Goal: Check status: Check status

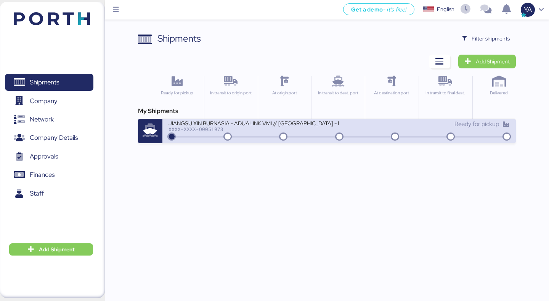
click at [181, 124] on div "JIANGSU XIN BURNASIA - ADUALINK VMI // [GEOGRAPHIC_DATA] - MANZANILLO // MBL: E…" at bounding box center [254, 122] width 170 height 6
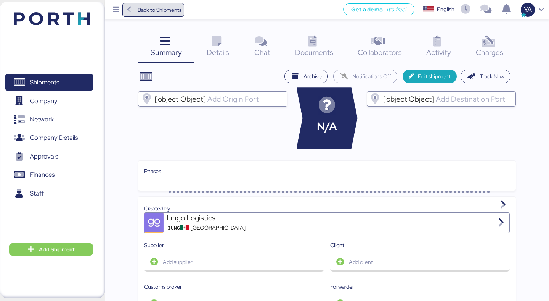
click at [147, 6] on span "Back to Shipments" at bounding box center [160, 9] width 44 height 9
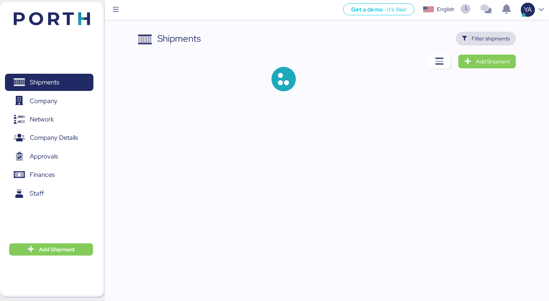
click at [476, 40] on span "Filter shipments" at bounding box center [491, 38] width 38 height 9
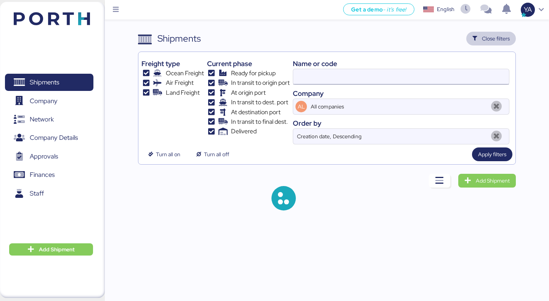
click at [413, 76] on input at bounding box center [401, 76] width 216 height 15
type input "[PERSON_NAME]"
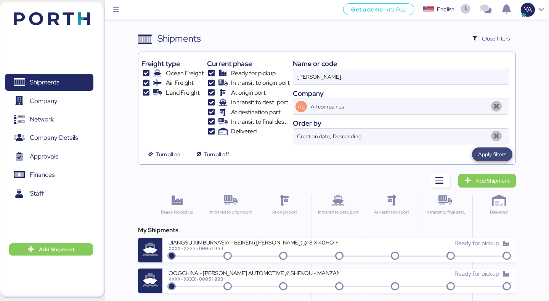
click at [479, 155] on span "Apply filters" at bounding box center [492, 153] width 28 height 9
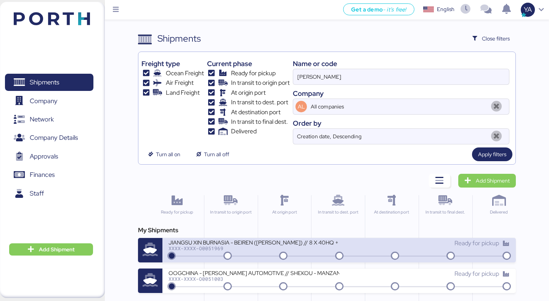
click at [257, 239] on div "JIANGSU XIN BURNASIA - BEIREN ([PERSON_NAME]) // 8 X 40HQ + 1 X 40FR // SHANGHA…" at bounding box center [254, 241] width 170 height 6
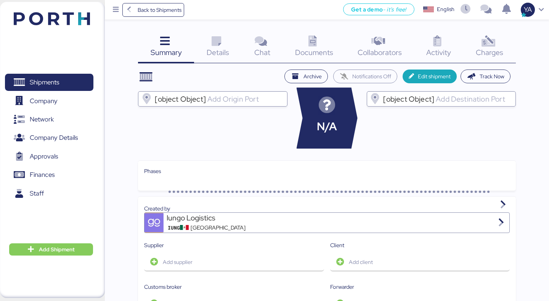
click at [490, 43] on icon at bounding box center [488, 41] width 16 height 11
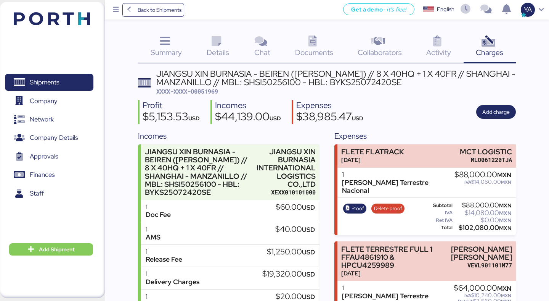
click at [213, 92] on span "XXXX-XXXX-O0051969" at bounding box center [187, 91] width 62 height 8
copy span "O0051969"
click at [146, 17] on div "Back to Shipments Get a demo - it’s free! Get a demo English Inglés English YA" at bounding box center [327, 9] width 444 height 19
click at [146, 13] on span "Back to Shipments" at bounding box center [160, 9] width 44 height 9
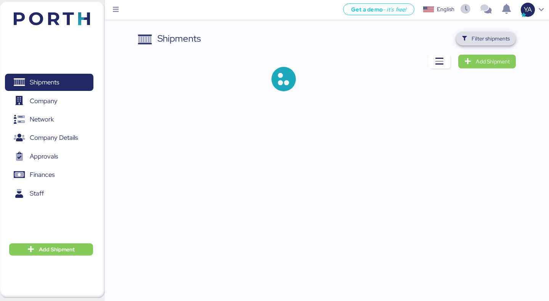
drag, startPoint x: 492, startPoint y: 40, endPoint x: 488, endPoint y: 42, distance: 4.0
click at [492, 40] on span "Filter shipments" at bounding box center [491, 38] width 38 height 9
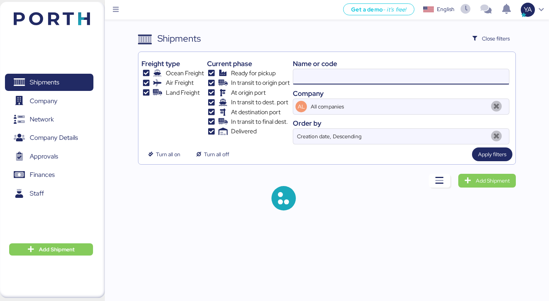
click at [366, 72] on input at bounding box center [401, 76] width 216 height 15
paste input "A0052092"
type input "A0052092"
click at [490, 154] on span "Apply filters" at bounding box center [492, 153] width 28 height 9
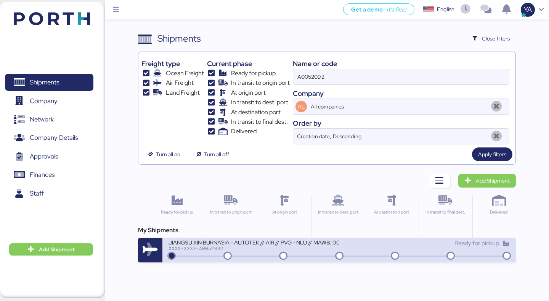
click at [214, 247] on div "XXXX-XXXX-A0052092" at bounding box center [254, 247] width 170 height 5
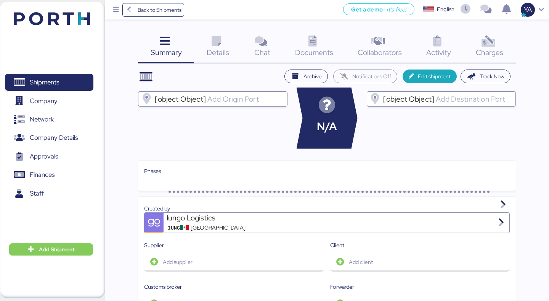
click at [476, 40] on div "Charges 0" at bounding box center [490, 48] width 52 height 32
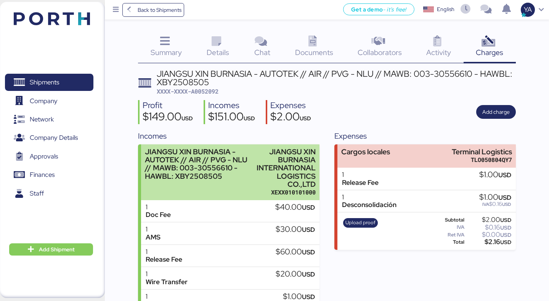
scroll to position [54, 0]
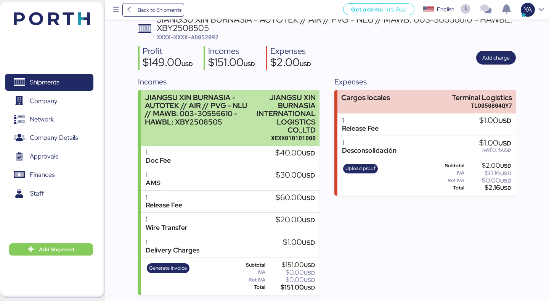
click at [270, 127] on div "JIANGSU XIN BURNASIA INTERNATIONAL LOGISTICS CO.,LTD" at bounding box center [285, 113] width 62 height 40
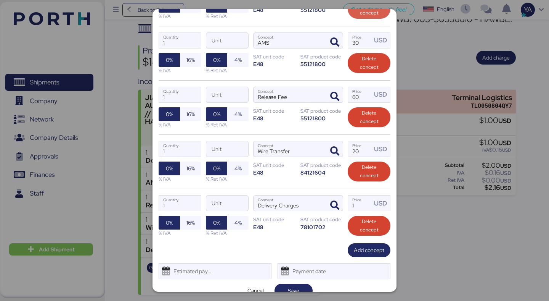
scroll to position [214, 0]
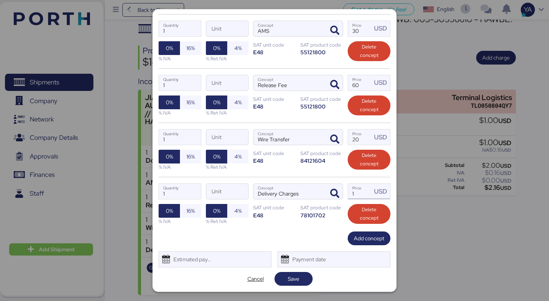
click at [360, 191] on input "1" at bounding box center [360, 190] width 24 height 15
drag, startPoint x: 362, startPoint y: 189, endPoint x: 321, endPoint y: 185, distance: 41.0
click at [321, 185] on div "1 Quantity Unit Delivery Charges Concept 24 Price USD 0% 16% % IVA 0% 4% % Ret …" at bounding box center [275, 204] width 232 height 54
type input "450"
click at [283, 282] on span "Save" at bounding box center [294, 278] width 26 height 11
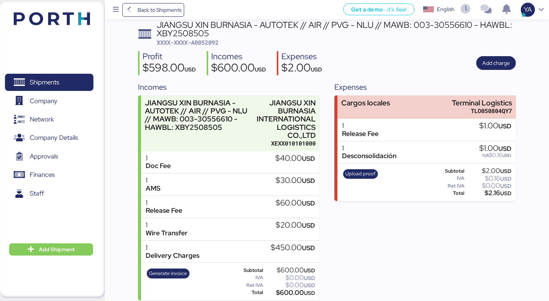
scroll to position [54, 0]
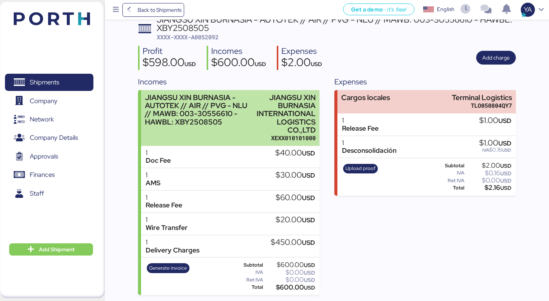
click at [272, 101] on div "JIANGSU XIN BURNASIA INTERNATIONAL LOGISTICS CO.,LTD" at bounding box center [285, 113] width 62 height 40
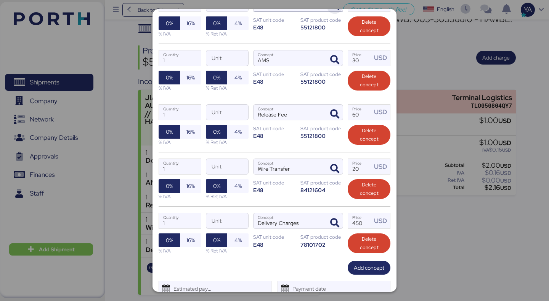
scroll to position [214, 0]
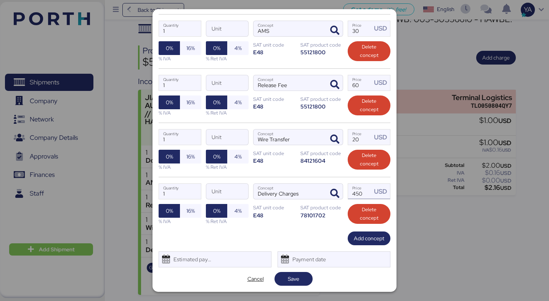
click at [359, 194] on input "450" at bounding box center [360, 190] width 24 height 15
type input "400"
click at [297, 276] on span "Save" at bounding box center [293, 278] width 11 height 9
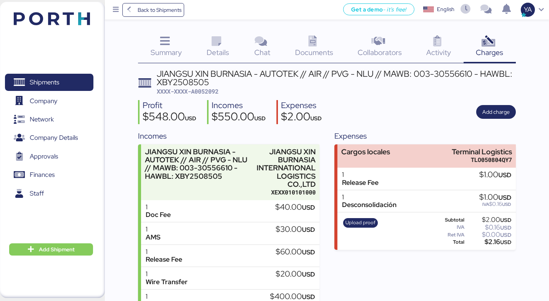
click at [335, 263] on div "Expenses Cargos locales Terminal Logistics TLO050804QY7 1 Release Fee $1.00 USD…" at bounding box center [424, 239] width 181 height 219
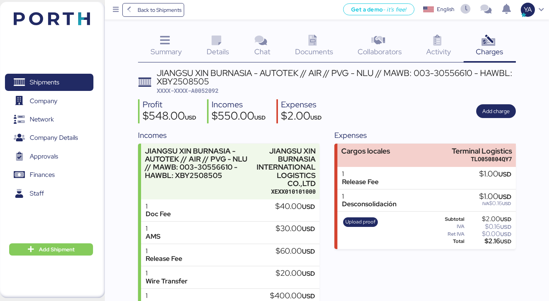
scroll to position [0, 0]
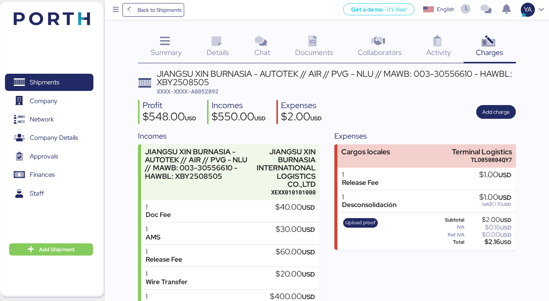
click at [355, 109] on div "Profit $548.00 USD Incomes $550.00 USD Expenses $2.00 USD Add charge" at bounding box center [327, 112] width 378 height 24
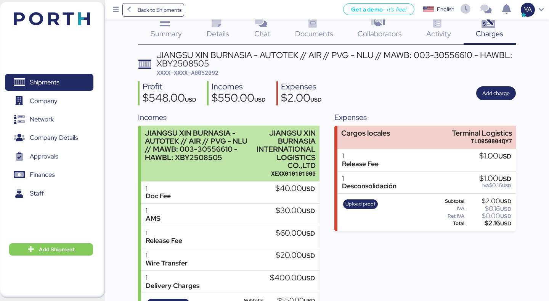
scroll to position [14, 0]
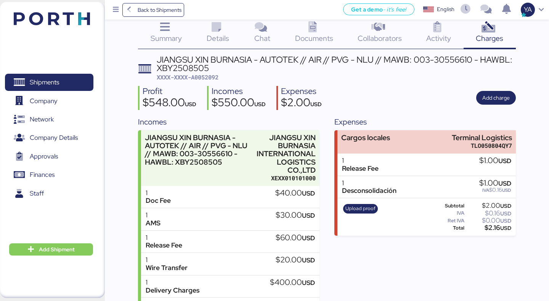
click at [214, 79] on span "XXXX-XXXX-A0052092" at bounding box center [188, 77] width 62 height 8
copy span "A0052092"
click at [227, 62] on div "JIANGSU XIN BURNASIA - AUTOTEK // AIR // PVG - NLU // MAWB: 003-30556610 - HAWB…" at bounding box center [336, 63] width 359 height 17
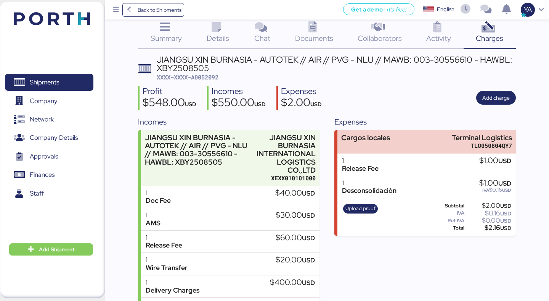
scroll to position [0, 0]
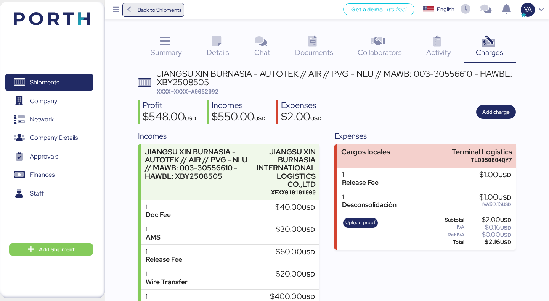
click at [171, 8] on span "Back to Shipments" at bounding box center [160, 9] width 44 height 9
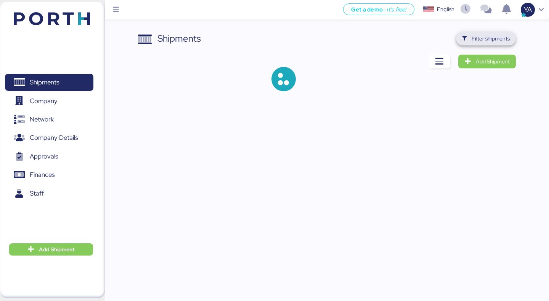
click at [497, 40] on span "Filter shipments" at bounding box center [491, 38] width 38 height 9
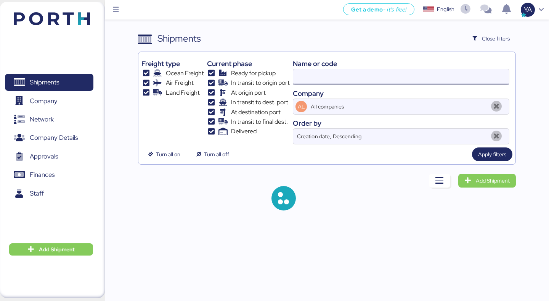
click at [399, 72] on input at bounding box center [401, 76] width 216 height 15
paste input "O0051969"
type input "O0051969"
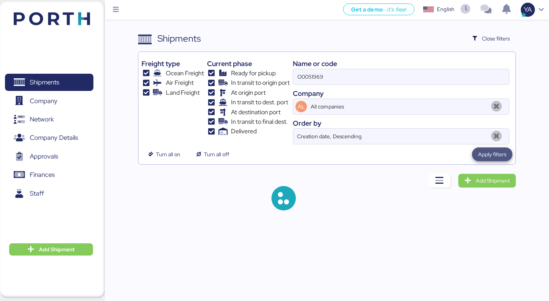
click at [484, 155] on span "Apply filters" at bounding box center [492, 153] width 28 height 9
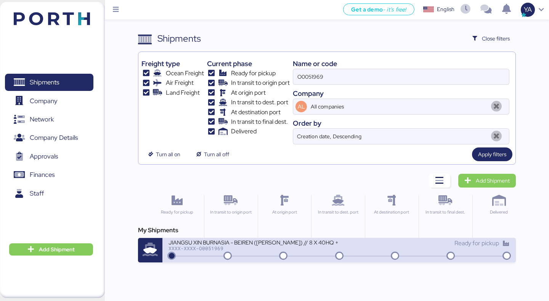
click at [280, 239] on div "JIANGSU XIN BURNASIA - BEIREN ([PERSON_NAME]) // 8 X 40HQ + 1 X 40FR // SHANGHA…" at bounding box center [254, 241] width 170 height 6
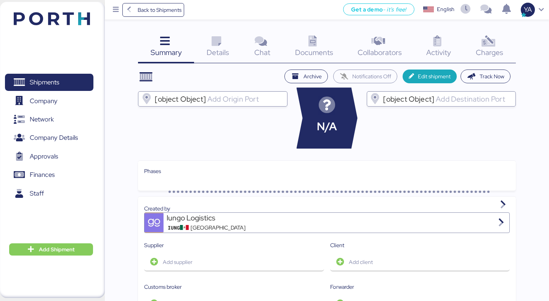
click at [491, 41] on icon at bounding box center [488, 41] width 16 height 11
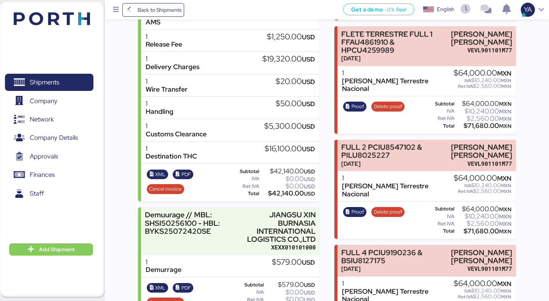
scroll to position [216, 0]
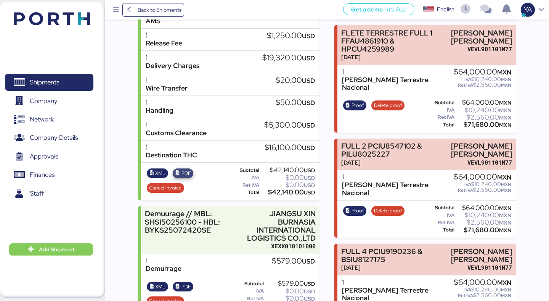
click at [180, 174] on span "PDF" at bounding box center [183, 173] width 16 height 8
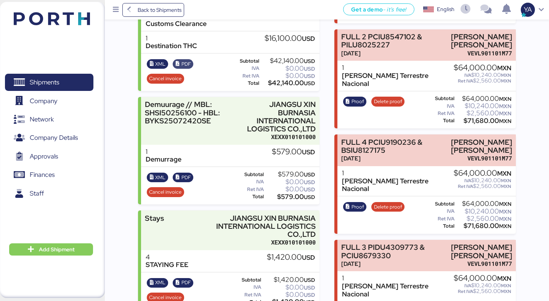
scroll to position [328, 0]
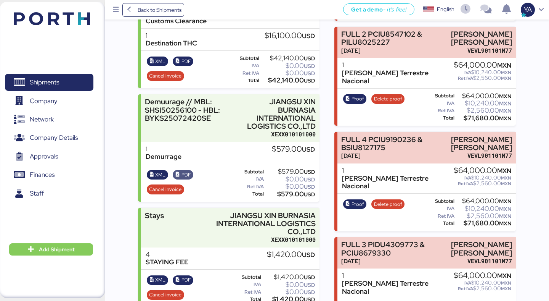
click at [182, 176] on span "PDF" at bounding box center [187, 174] width 10 height 8
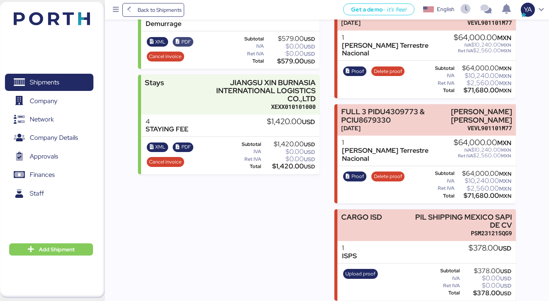
scroll to position [461, 0]
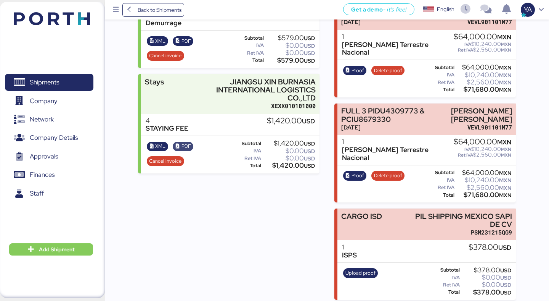
click at [183, 142] on span "PDF" at bounding box center [187, 146] width 10 height 8
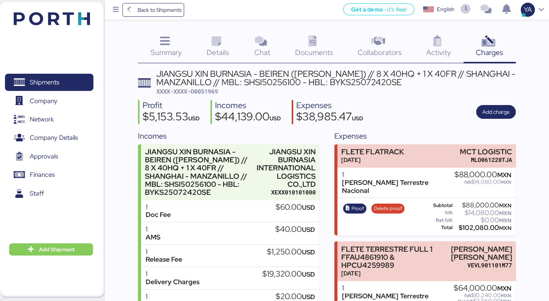
click at [196, 89] on span "XXXX-XXXX-O0051969" at bounding box center [187, 91] width 62 height 8
copy span "O0051969"
